Goal: Navigation & Orientation: Find specific page/section

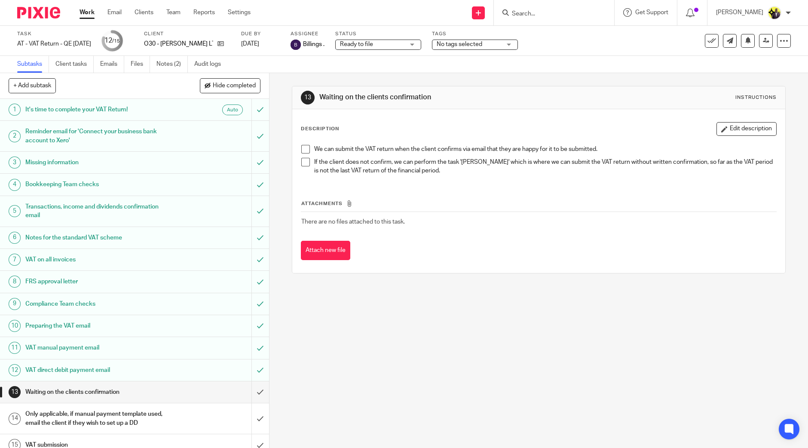
scroll to position [7, 0]
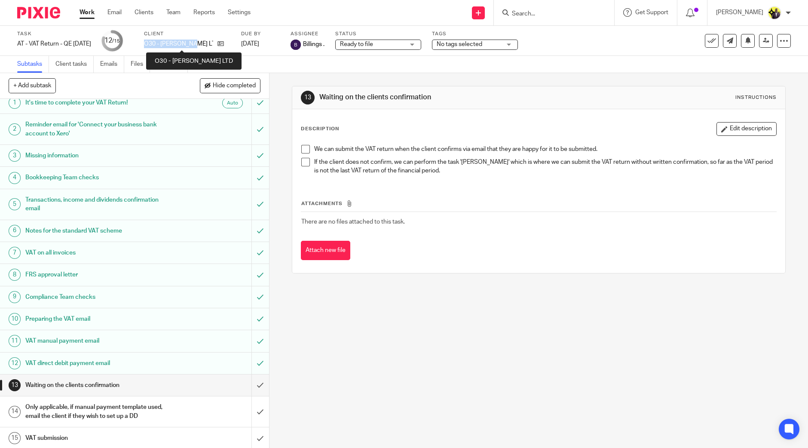
drag, startPoint x: 157, startPoint y: 43, endPoint x: 207, endPoint y: 45, distance: 49.9
click at [207, 45] on p "O30 - BOAKYE LTD" at bounding box center [178, 44] width 69 height 9
copy p "O30 - BOAKYE LTD"
